Goal: Task Accomplishment & Management: Manage account settings

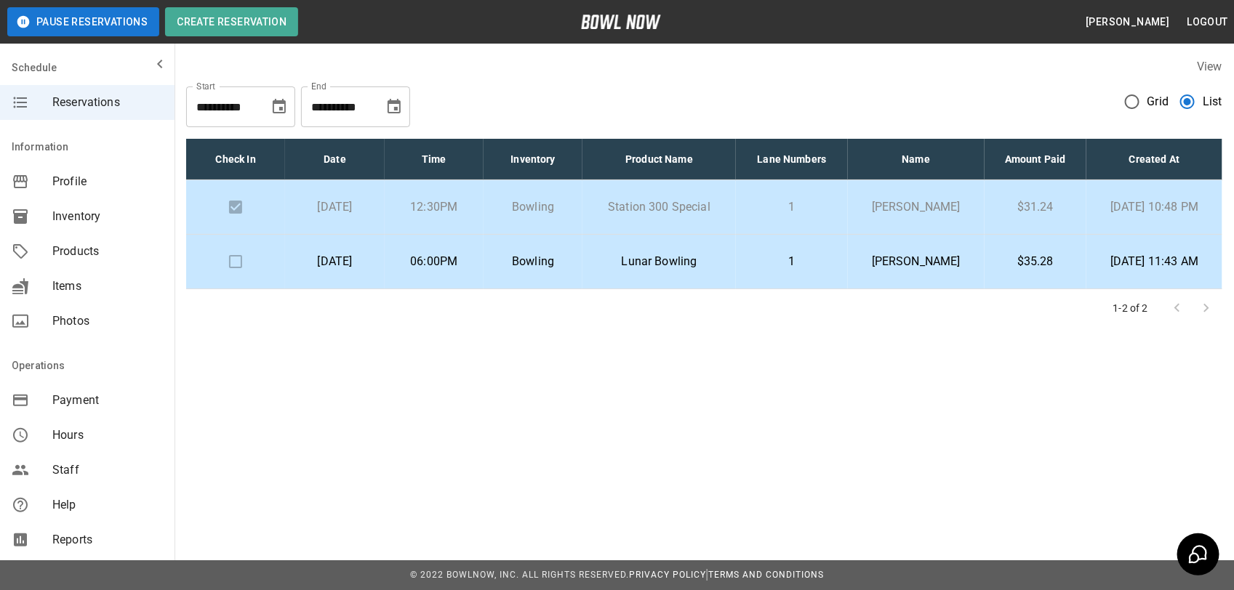
click at [87, 12] on button "Pause Reservations" at bounding box center [83, 21] width 152 height 29
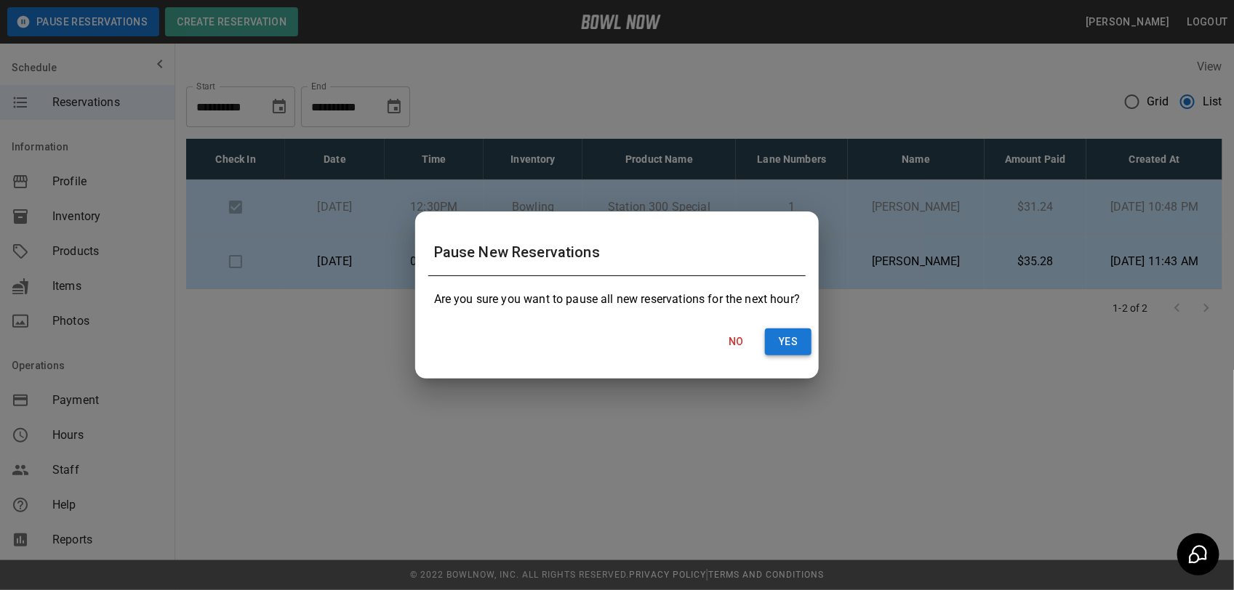
click at [798, 329] on button "Yes" at bounding box center [788, 342] width 47 height 27
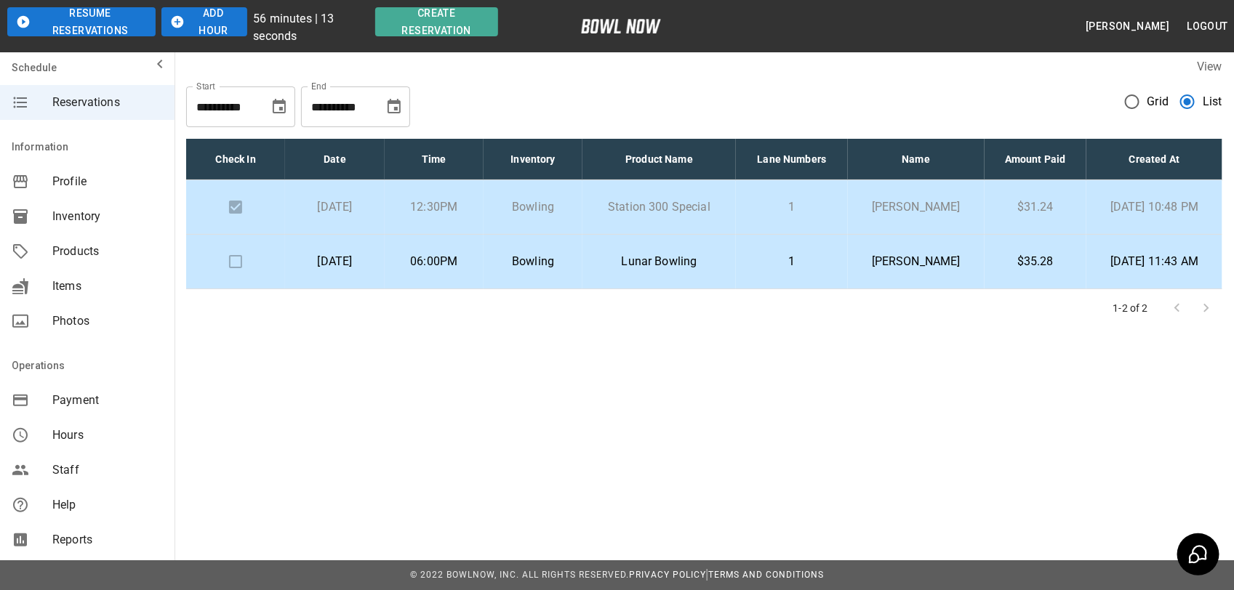
click at [215, 8] on button "Add Hour" at bounding box center [204, 21] width 86 height 29
click at [215, 8] on button "Add Hour" at bounding box center [189, 21] width 80 height 29
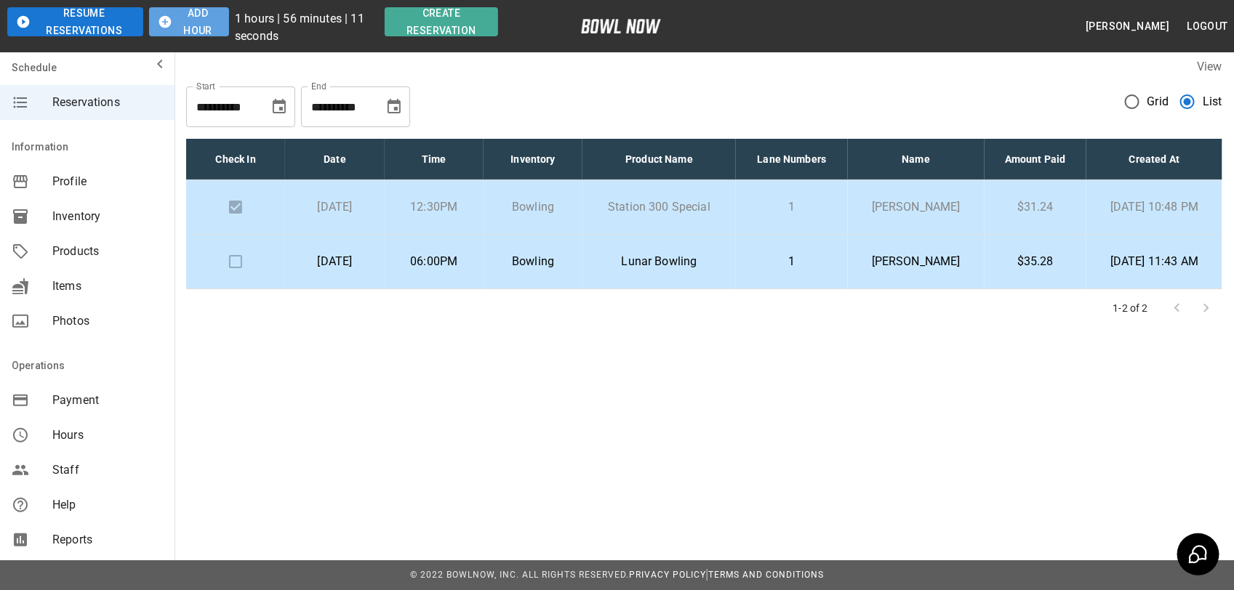
click at [215, 8] on button "Add Hour" at bounding box center [189, 21] width 80 height 29
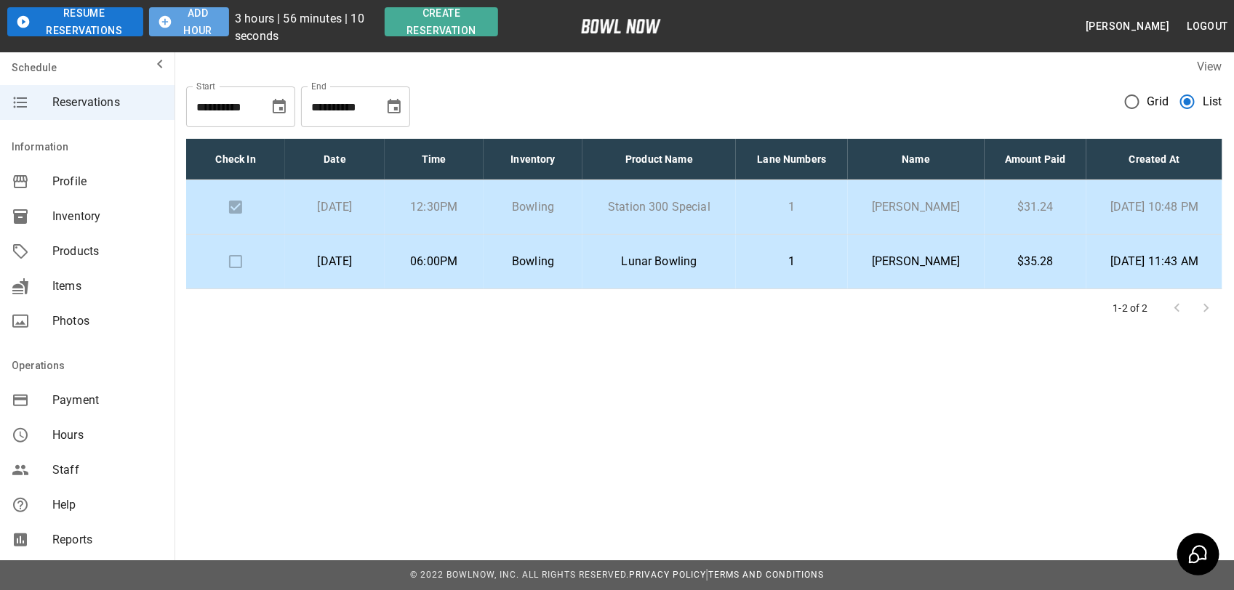
click at [215, 8] on button "Add Hour" at bounding box center [189, 21] width 80 height 29
click at [215, 8] on button "Add Hour" at bounding box center [191, 21] width 81 height 29
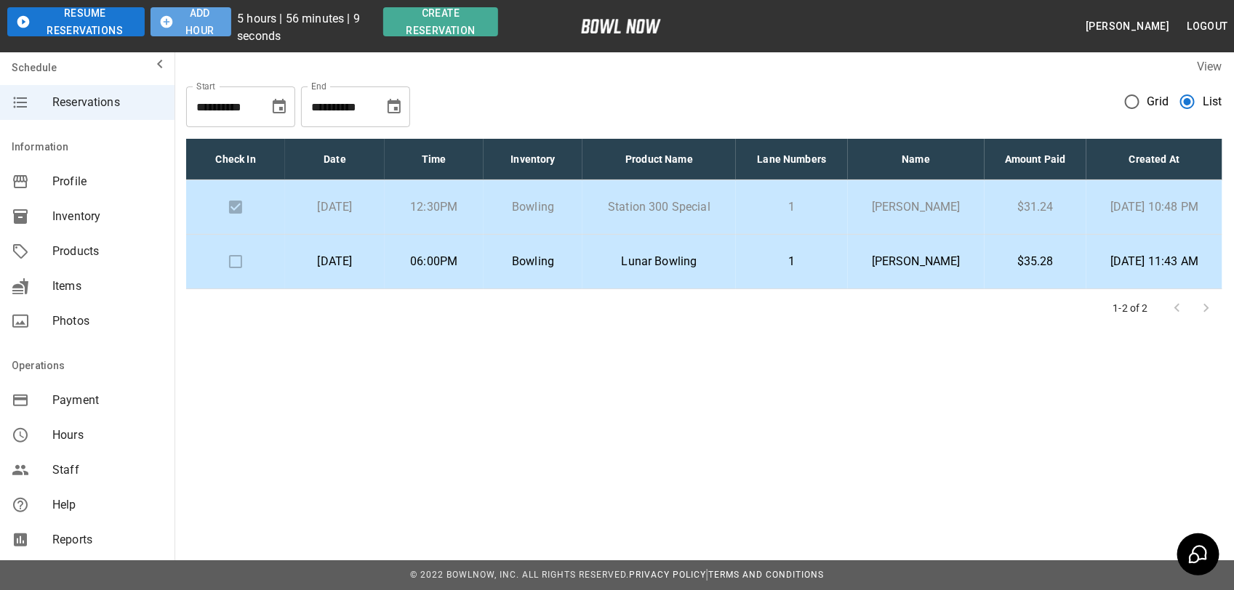
click at [215, 8] on button "Add Hour" at bounding box center [191, 21] width 81 height 29
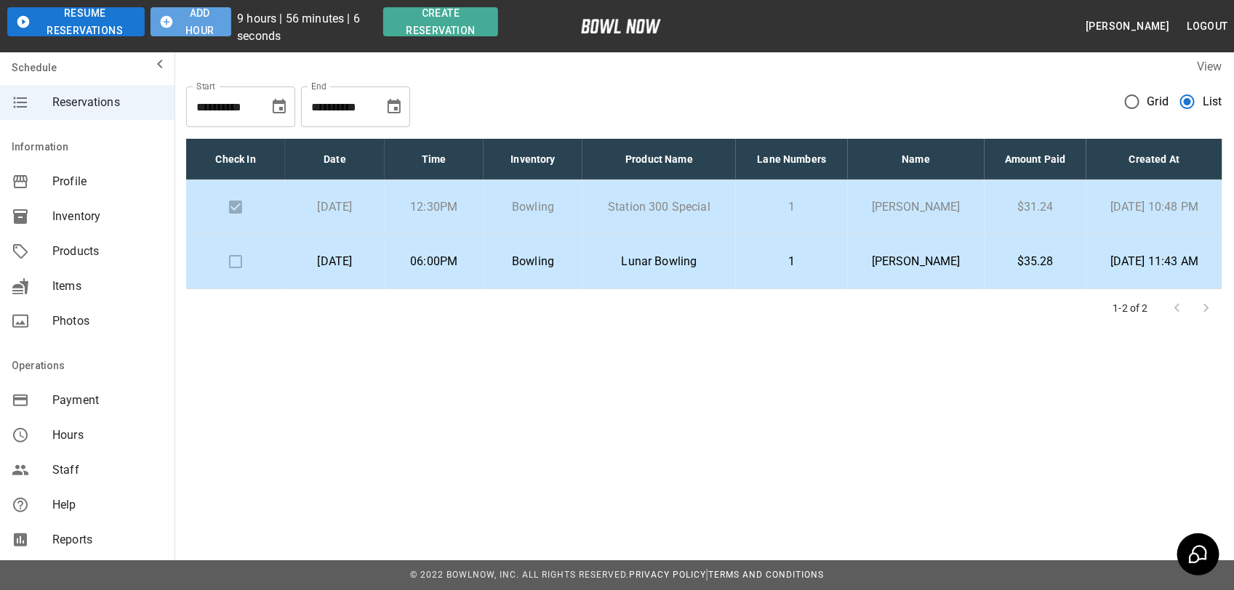
click at [215, 8] on button "Add Hour" at bounding box center [191, 21] width 81 height 29
